Goal: Task Accomplishment & Management: Manage account settings

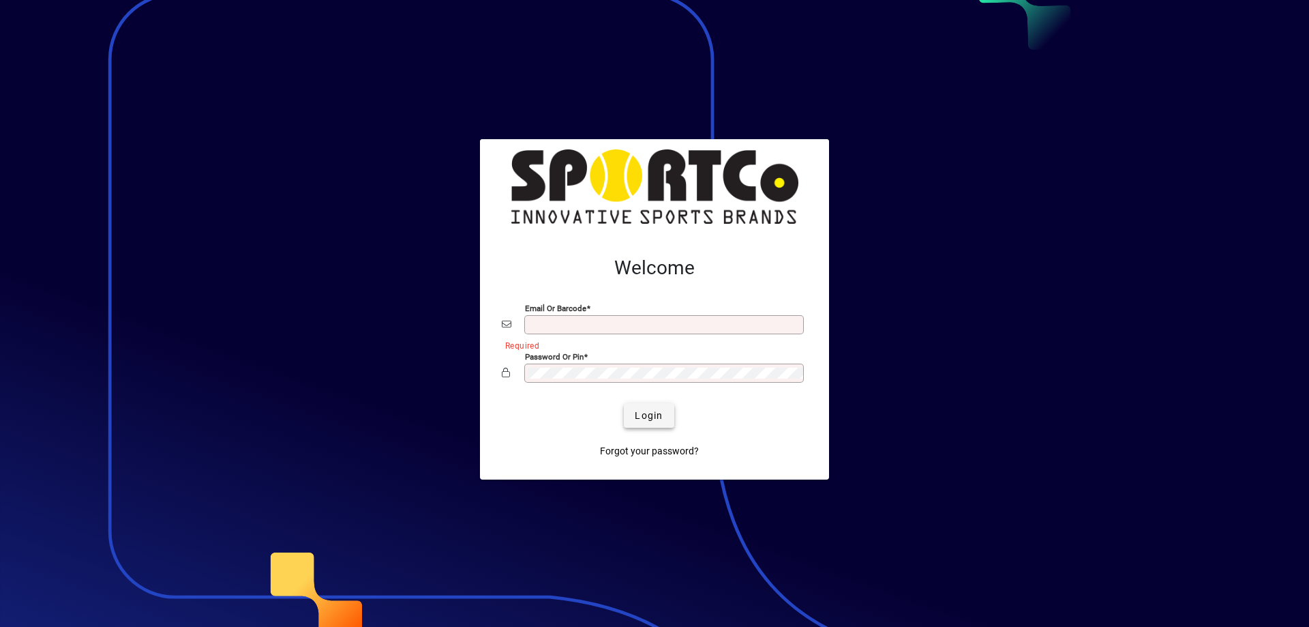
type input "**********"
click at [644, 417] on span "Login" at bounding box center [649, 415] width 28 height 14
